Goal: Information Seeking & Learning: Learn about a topic

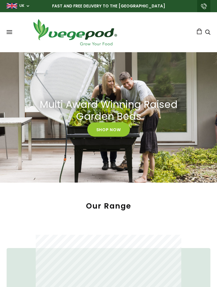
click at [16, 29] on div "Shop Vegepod Bundles Vegepods Stands & Trolleys Kitchen Garden Accessories & Ot…" at bounding box center [109, 31] width 204 height 29
click at [12, 33] on button at bounding box center [10, 32] width 6 height 4
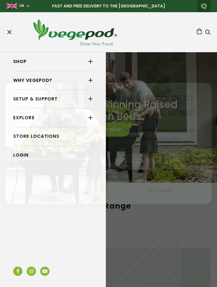
scroll to position [0, 100]
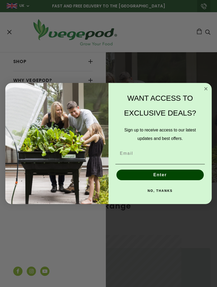
click at [206, 90] on circle "Close dialog" at bounding box center [206, 89] width 6 height 6
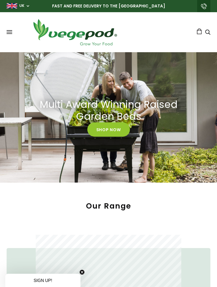
click at [10, 34] on span at bounding box center [10, 33] width 6 height 1
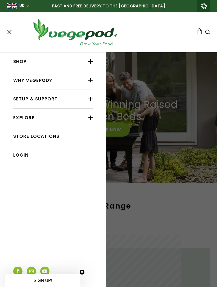
click at [88, 84] on div at bounding box center [90, 80] width 4 height 7
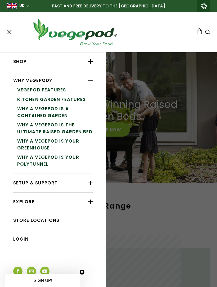
click at [67, 92] on link "Vegepod Features" at bounding box center [54, 90] width 75 height 10
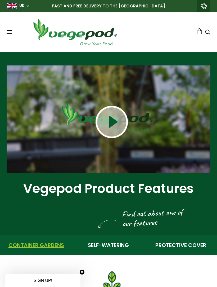
click at [9, 32] on span at bounding box center [10, 32] width 6 height 1
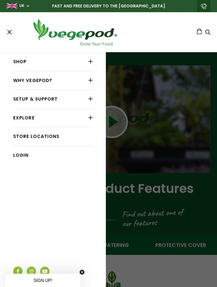
click at [90, 82] on div at bounding box center [90, 80] width 4 height 7
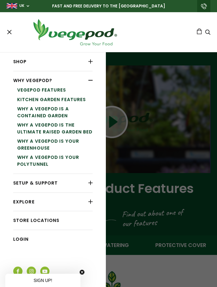
click at [44, 161] on link "Why a Vegepod is your PolyTunnel" at bounding box center [54, 161] width 75 height 16
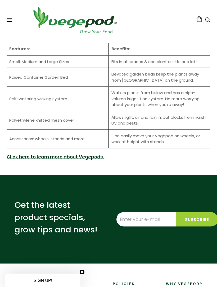
scroll to position [817, 0]
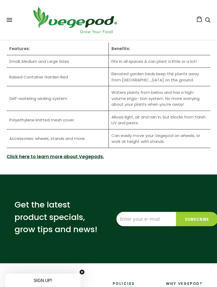
click at [94, 158] on link "Click here to learn more about Vegepods." at bounding box center [55, 156] width 97 height 7
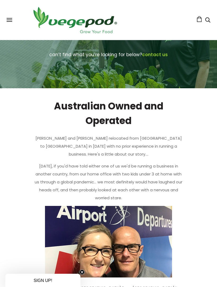
scroll to position [67, 0]
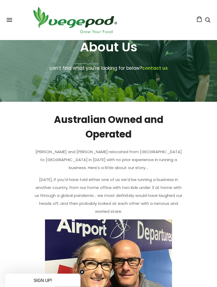
click at [12, 20] on span at bounding box center [10, 20] width 6 height 1
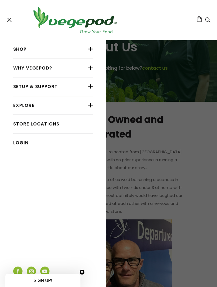
click at [47, 128] on link "Store Locations" at bounding box center [52, 124] width 79 height 10
click at [89, 90] on div at bounding box center [90, 86] width 4 height 7
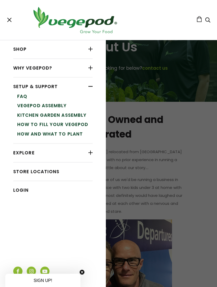
click at [24, 97] on link "FAQ" at bounding box center [54, 97] width 75 height 10
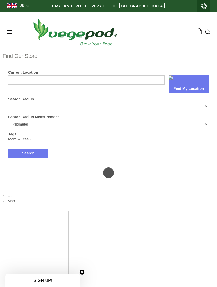
select select "m"
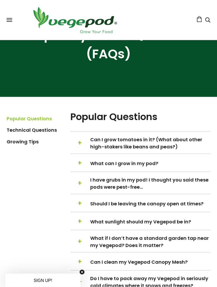
click at [84, 146] on h5 "+ − Can I grow tomatoes in it? (What about other high-stakers like beans and pe…" at bounding box center [140, 143] width 140 height 14
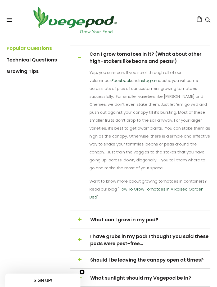
scroll to position [163, 0]
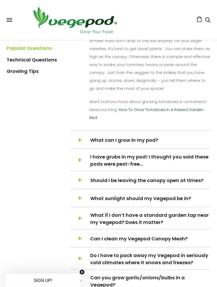
click at [99, 141] on span "What can I grow in my pod?" at bounding box center [149, 139] width 119 height 7
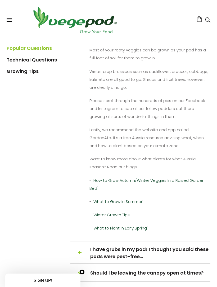
scroll to position [248, 0]
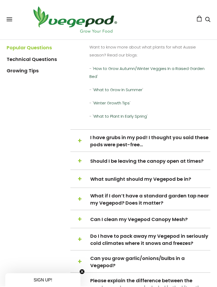
click at [164, 144] on span "I have grubs in my pod! I thought you said these pods were pest-free…" at bounding box center [149, 141] width 119 height 14
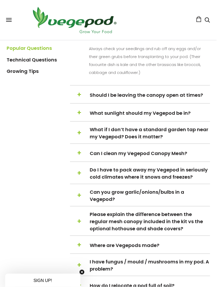
scroll to position [394, 0]
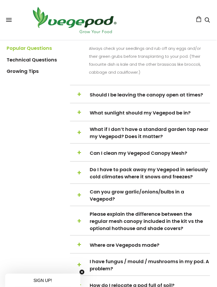
click at [82, 97] on h5 "+ − Should I be leaving the canopy open at times?" at bounding box center [140, 95] width 140 height 10
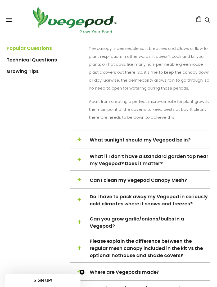
scroll to position [321, 1]
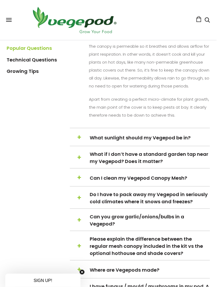
click at [87, 141] on h5 "+ − What sunlight should my Vegepod be in?" at bounding box center [140, 137] width 140 height 10
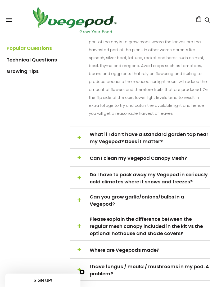
scroll to position [278, 1]
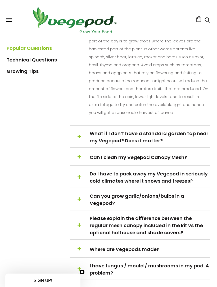
click at [98, 140] on span "What if I don’t have a standard garden tap near my Vegepod? Does it matter?" at bounding box center [149, 137] width 119 height 14
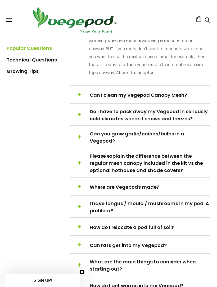
scroll to position [303, 1]
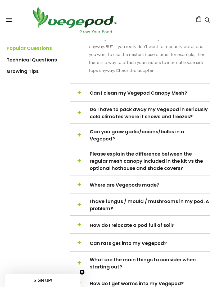
click at [126, 96] on span "Can I clean my Vegepod Canopy Mesh?" at bounding box center [149, 92] width 119 height 7
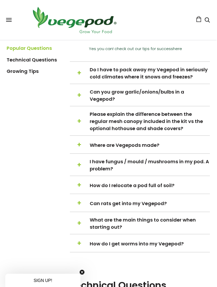
click at [176, 78] on span "Do I have to pack away my Vegepod in seriously cold climates where it snows and…" at bounding box center [149, 73] width 119 height 14
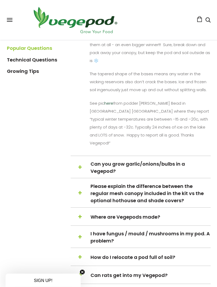
scroll to position [361, 0]
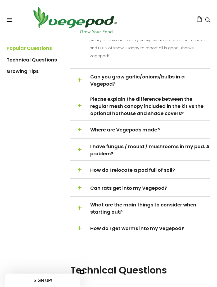
click at [196, 73] on span "Can you grow garlic/onions/bulbs in a Vegepod?" at bounding box center [149, 80] width 119 height 14
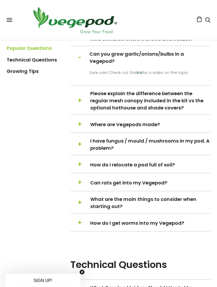
scroll to position [323, 0]
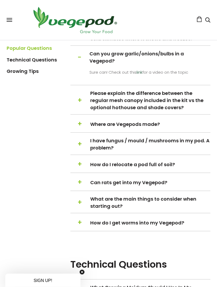
click at [172, 106] on span "Please explain the difference between the regular mesh canopy included in the k…" at bounding box center [149, 100] width 119 height 21
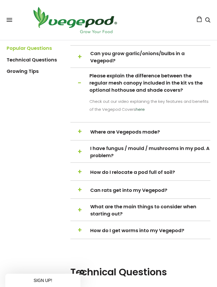
click at [156, 135] on span "Where are Vegepods made?" at bounding box center [149, 131] width 119 height 7
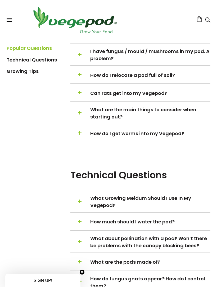
scroll to position [531, 0]
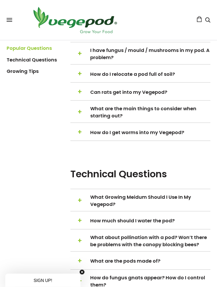
click at [174, 71] on h5 "+ − How do I relocate a pod full of soil?" at bounding box center [140, 74] width 140 height 10
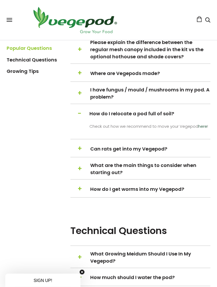
scroll to position [357, 0]
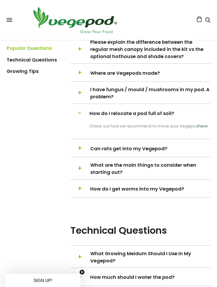
click at [152, 150] on span "Can rats get into my Vegepod?" at bounding box center [149, 148] width 119 height 7
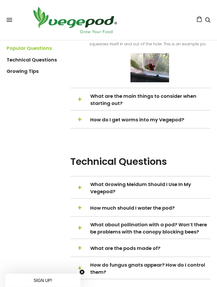
scroll to position [646, 0]
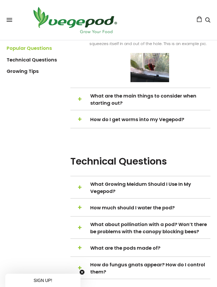
click at [177, 106] on span "What are the main things to consider when starting out?" at bounding box center [149, 99] width 119 height 14
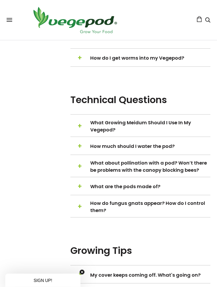
click at [175, 122] on span "What Growing Meidum Should I Use In My Vegepod?" at bounding box center [149, 126] width 119 height 14
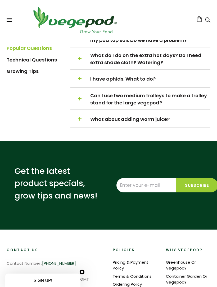
scroll to position [773, 0]
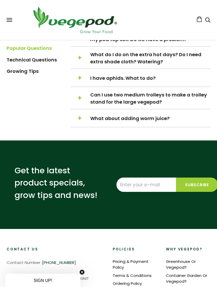
click at [157, 105] on span "Can I use two medium trolleys to make a trolley stand for the large vegepod?" at bounding box center [149, 98] width 119 height 14
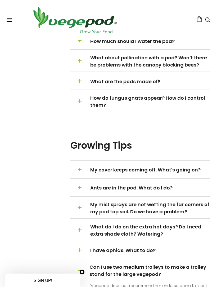
click at [8, 22] on button at bounding box center [10, 20] width 6 height 4
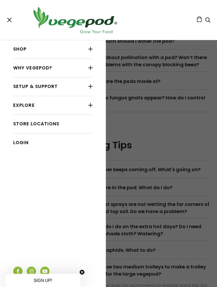
click at [10, 21] on span at bounding box center [9, 20] width 4 height 4
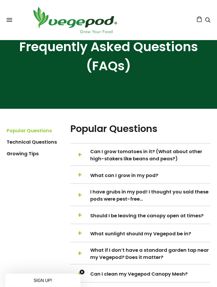
scroll to position [0, 0]
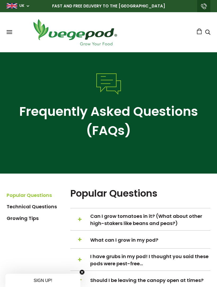
click at [10, 30] on span at bounding box center [10, 30] width 6 height 1
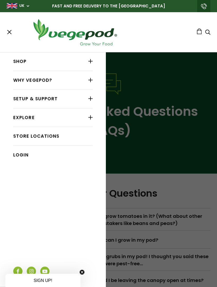
click at [90, 64] on div at bounding box center [90, 61] width 4 height 7
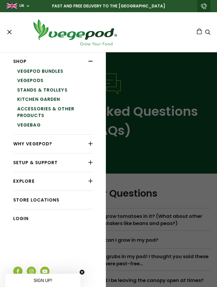
click at [51, 71] on link "Vegepod Bundles" at bounding box center [54, 71] width 75 height 10
